Goal: Find specific page/section: Find specific page/section

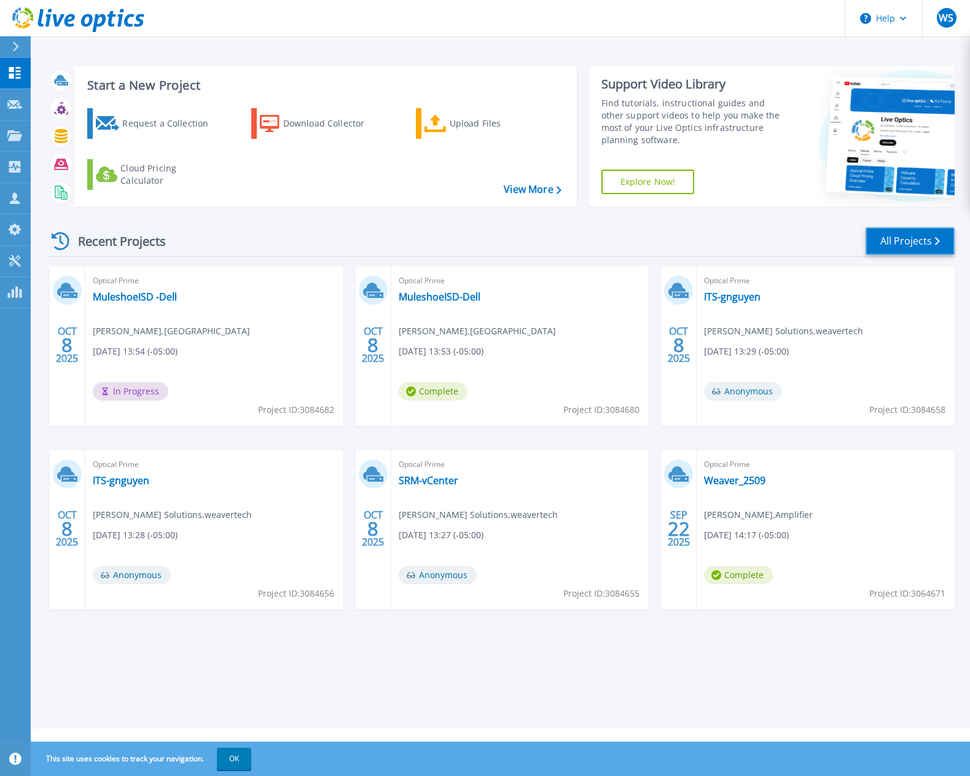
click at [910, 234] on link "All Projects" at bounding box center [909, 241] width 89 height 28
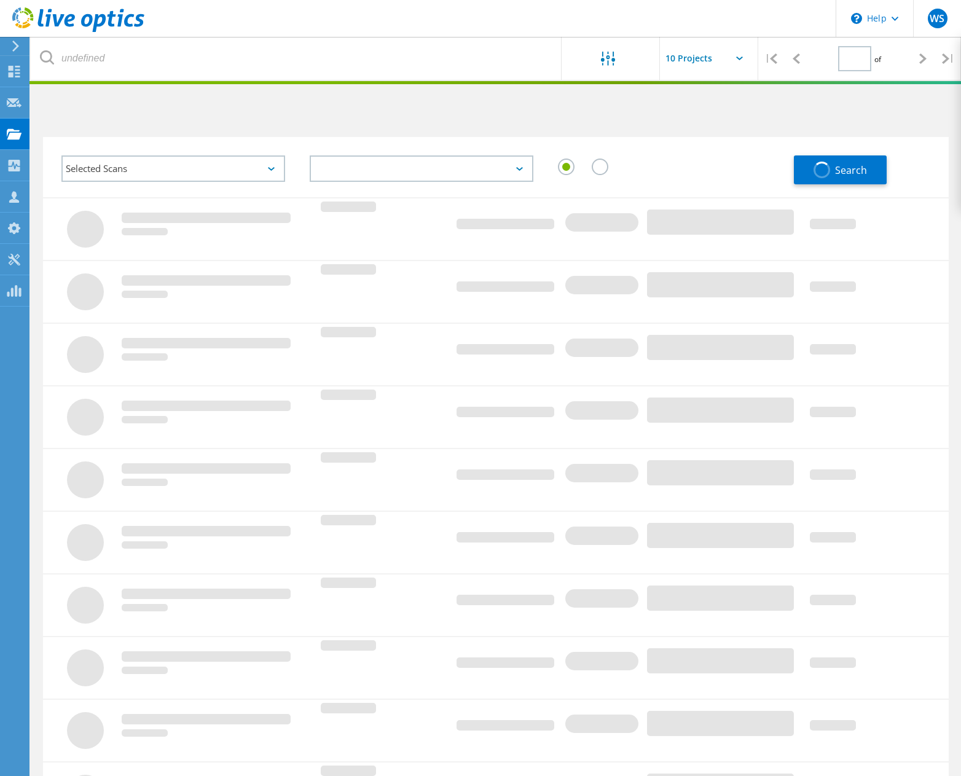
type input "1"
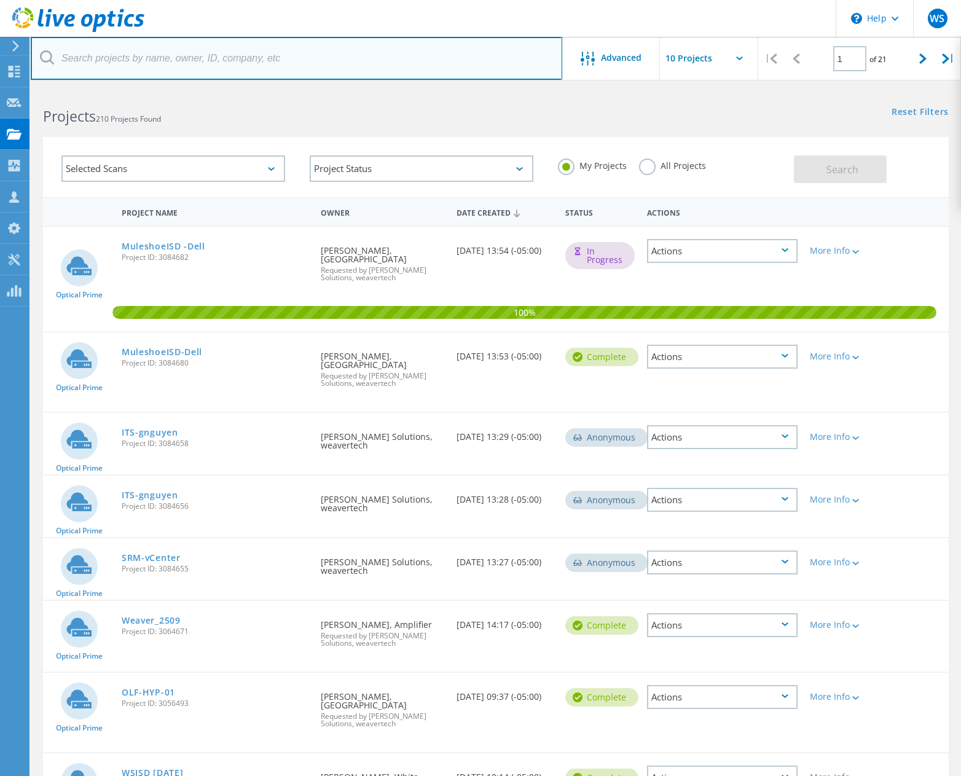
click at [176, 49] on input "text" at bounding box center [296, 58] width 531 height 43
type input "D"
type input "[GEOGRAPHIC_DATA]"
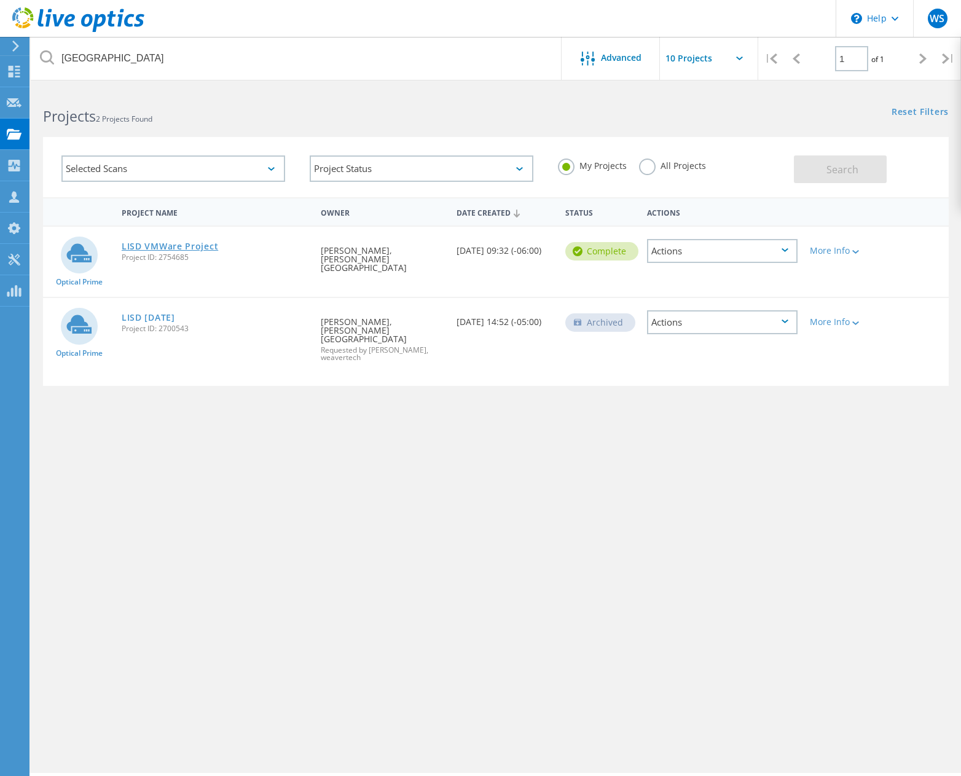
click at [208, 244] on link "LISD VMWare Project" at bounding box center [170, 246] width 96 height 9
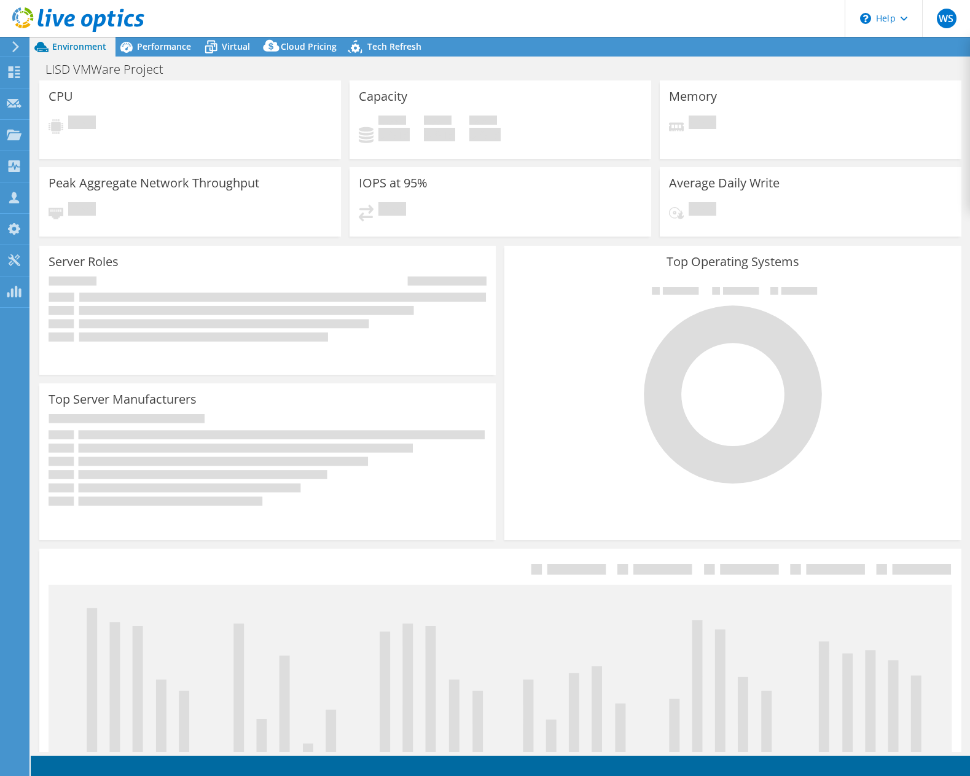
select select "USD"
